Goal: Find specific page/section: Find specific page/section

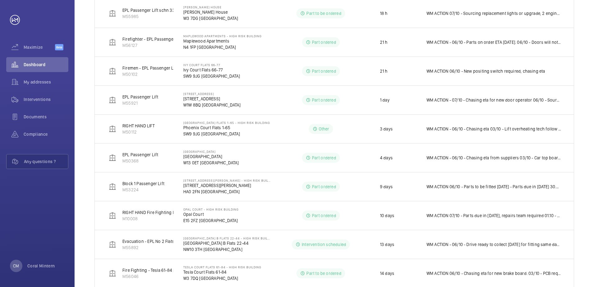
scroll to position [265, 0]
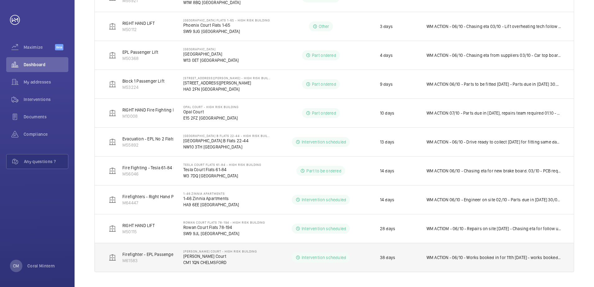
click at [510, 246] on td "WM ACTION - 06/10 - Works booked in for 11th [DATE] - works booked in 11th [DAT…" at bounding box center [495, 257] width 157 height 29
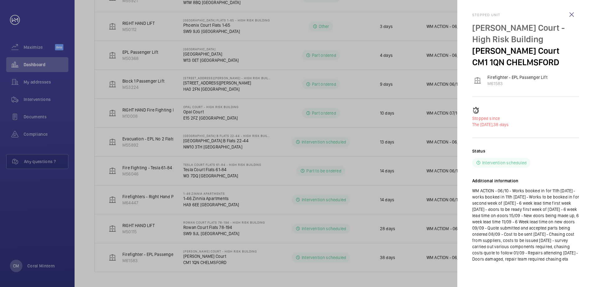
scroll to position [15, 0]
click at [571, 7] on wm-front-icon-button at bounding box center [572, 14] width 15 height 15
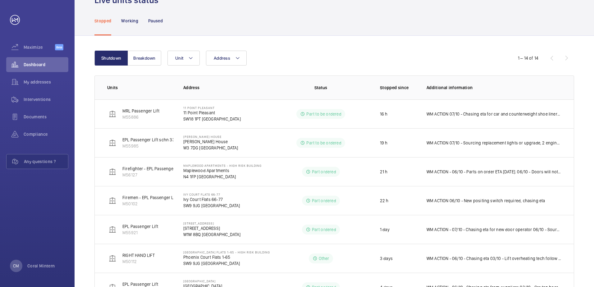
scroll to position [0, 0]
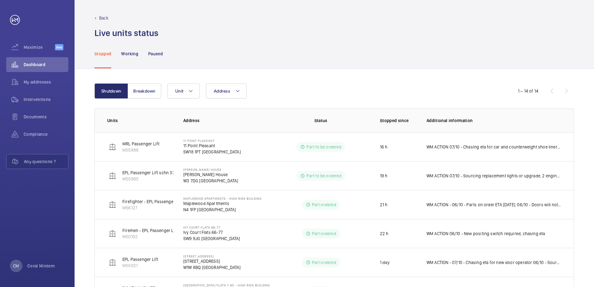
click at [235, 87] on button "Address" at bounding box center [226, 91] width 41 height 15
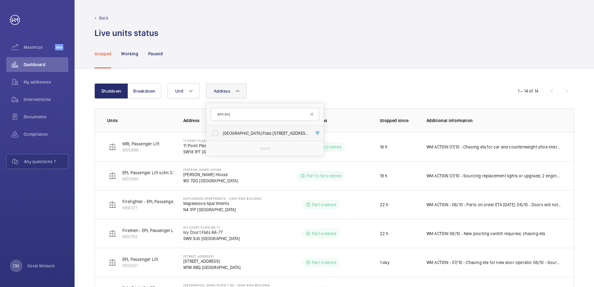
type input "w14 8nj"
click at [258, 132] on span "[GEOGRAPHIC_DATA] Flats [STREET_ADDRESS]" at bounding box center [265, 133] width 85 height 6
click at [222, 132] on input "[GEOGRAPHIC_DATA] Flats [STREET_ADDRESS]" at bounding box center [215, 133] width 12 height 12
checkbox input "true"
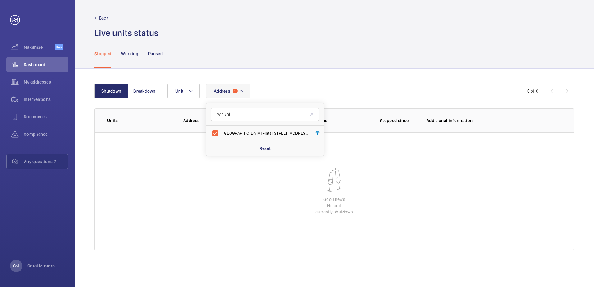
click at [447, 174] on wm-front-table-empty-state "Good news No unit currently shutdown" at bounding box center [334, 191] width 479 height 118
click at [53, 74] on div "Dashboard" at bounding box center [37, 65] width 62 height 17
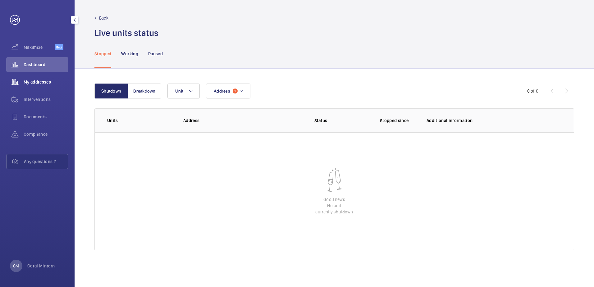
click at [53, 78] on div "My addresses" at bounding box center [37, 82] width 62 height 15
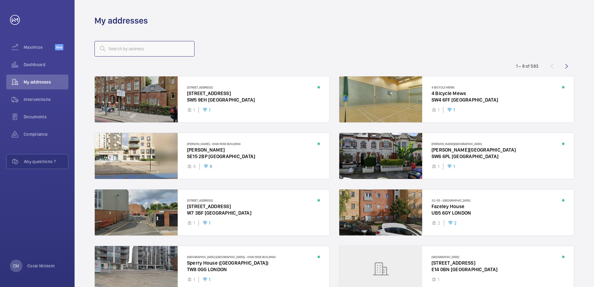
click at [135, 50] on input "text" at bounding box center [145, 49] width 100 height 16
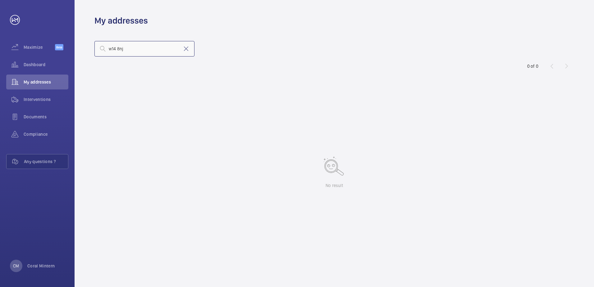
click at [143, 49] on input "w14 8nj" at bounding box center [145, 49] width 100 height 16
type input "w14"
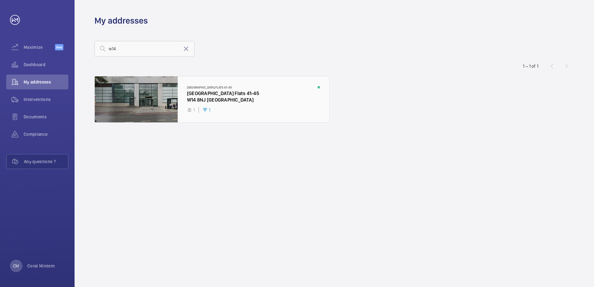
click at [219, 96] on div at bounding box center [212, 99] width 235 height 46
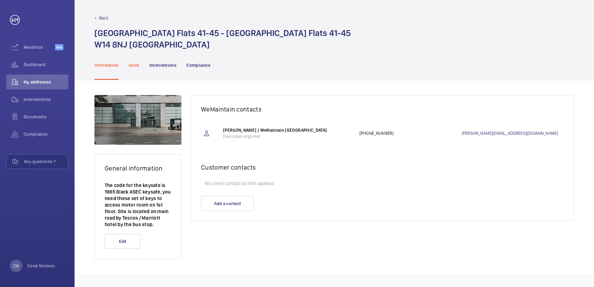
click at [139, 67] on p "Units" at bounding box center [134, 65] width 11 height 6
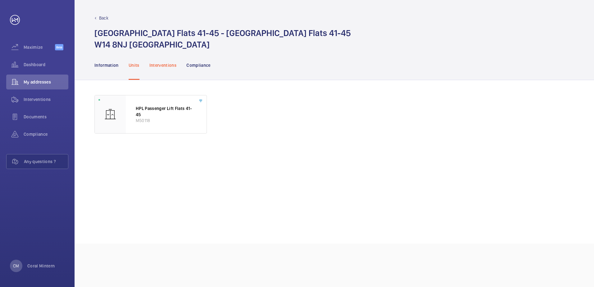
click at [164, 65] on p "Interventions" at bounding box center [163, 65] width 27 height 6
